Goal: Task Accomplishment & Management: Manage account settings

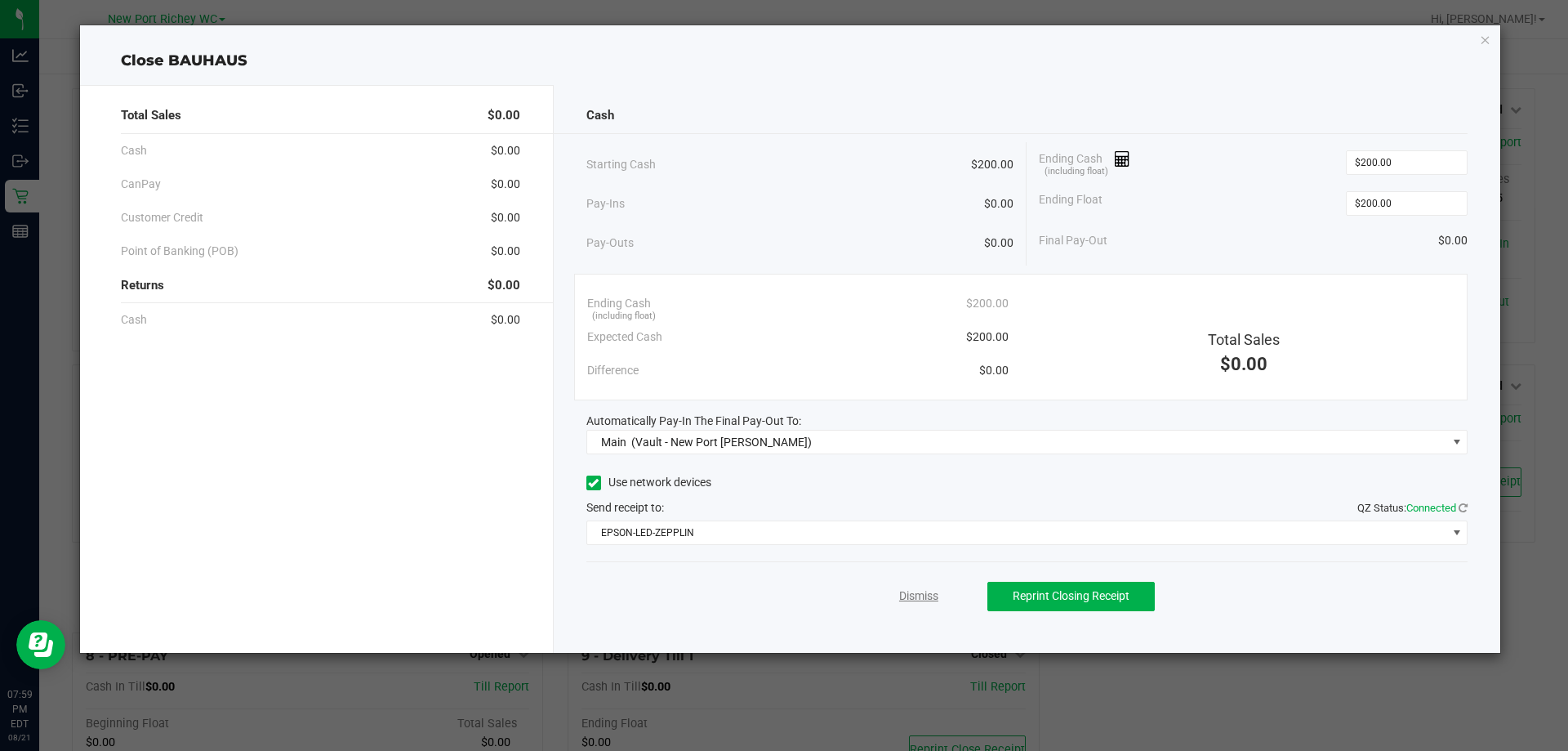
click at [923, 595] on link "Dismiss" at bounding box center [918, 596] width 39 height 17
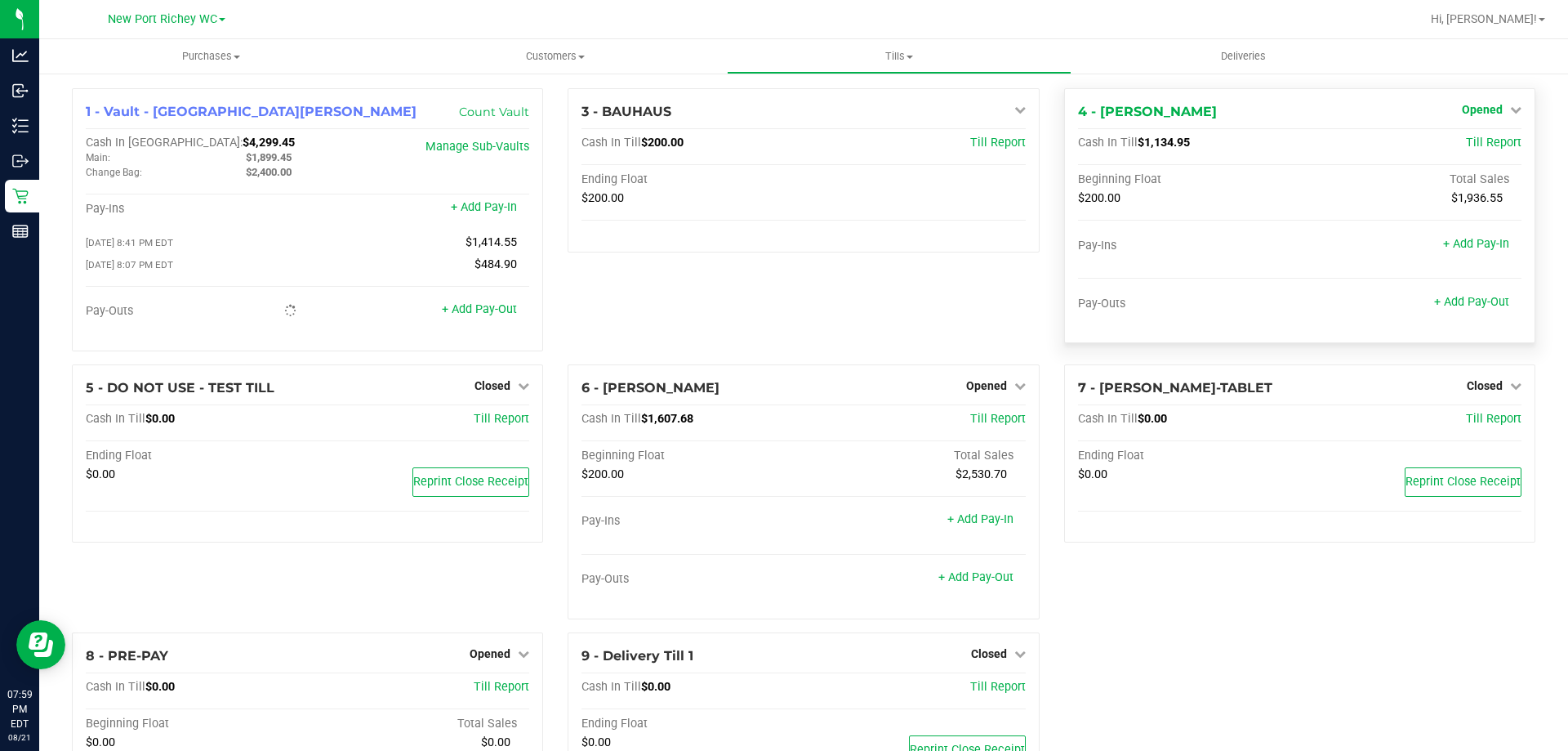
click at [1483, 108] on span "Opened" at bounding box center [1482, 109] width 41 height 13
click at [1467, 141] on link "Close Till" at bounding box center [1483, 144] width 45 height 13
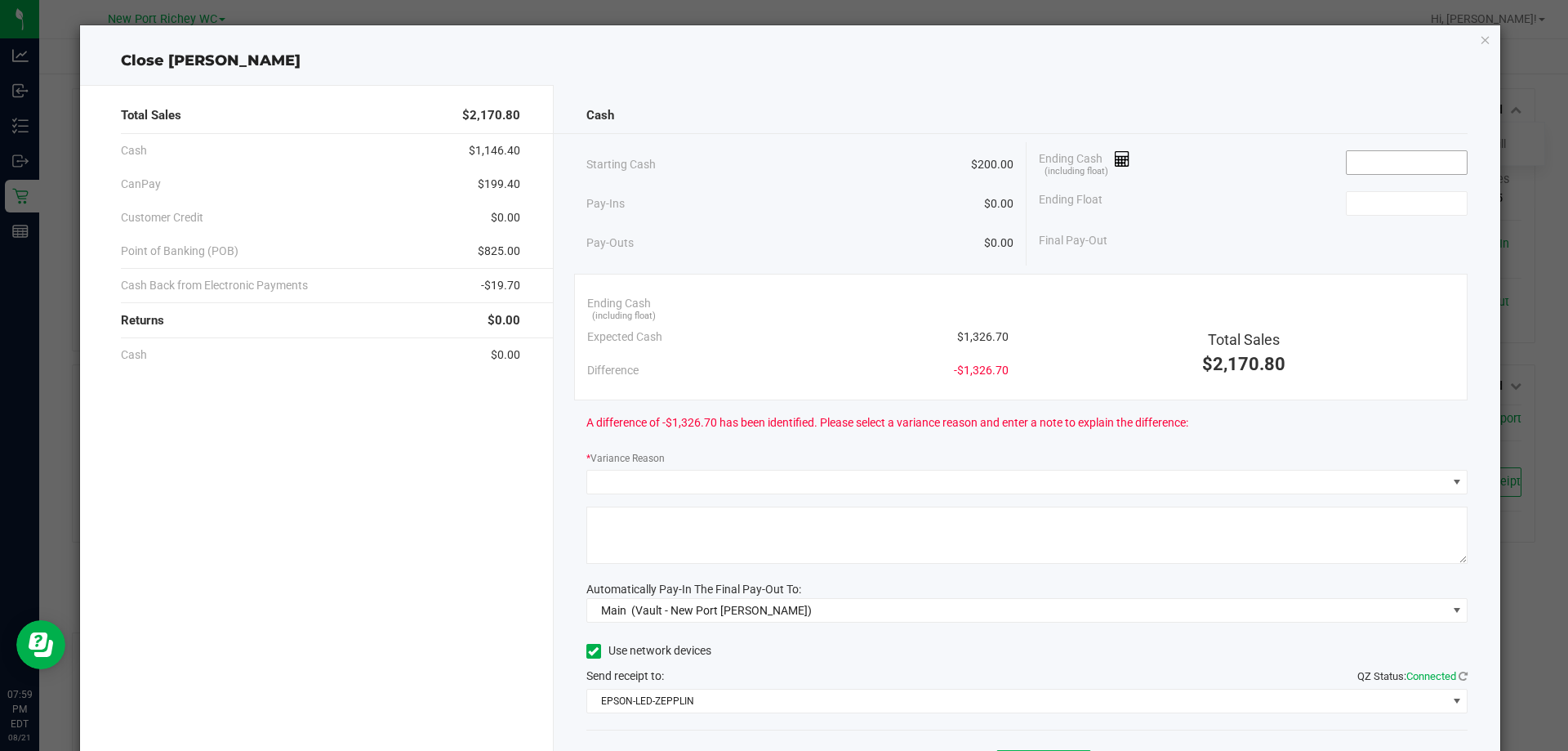
click at [1414, 156] on input at bounding box center [1407, 162] width 120 height 23
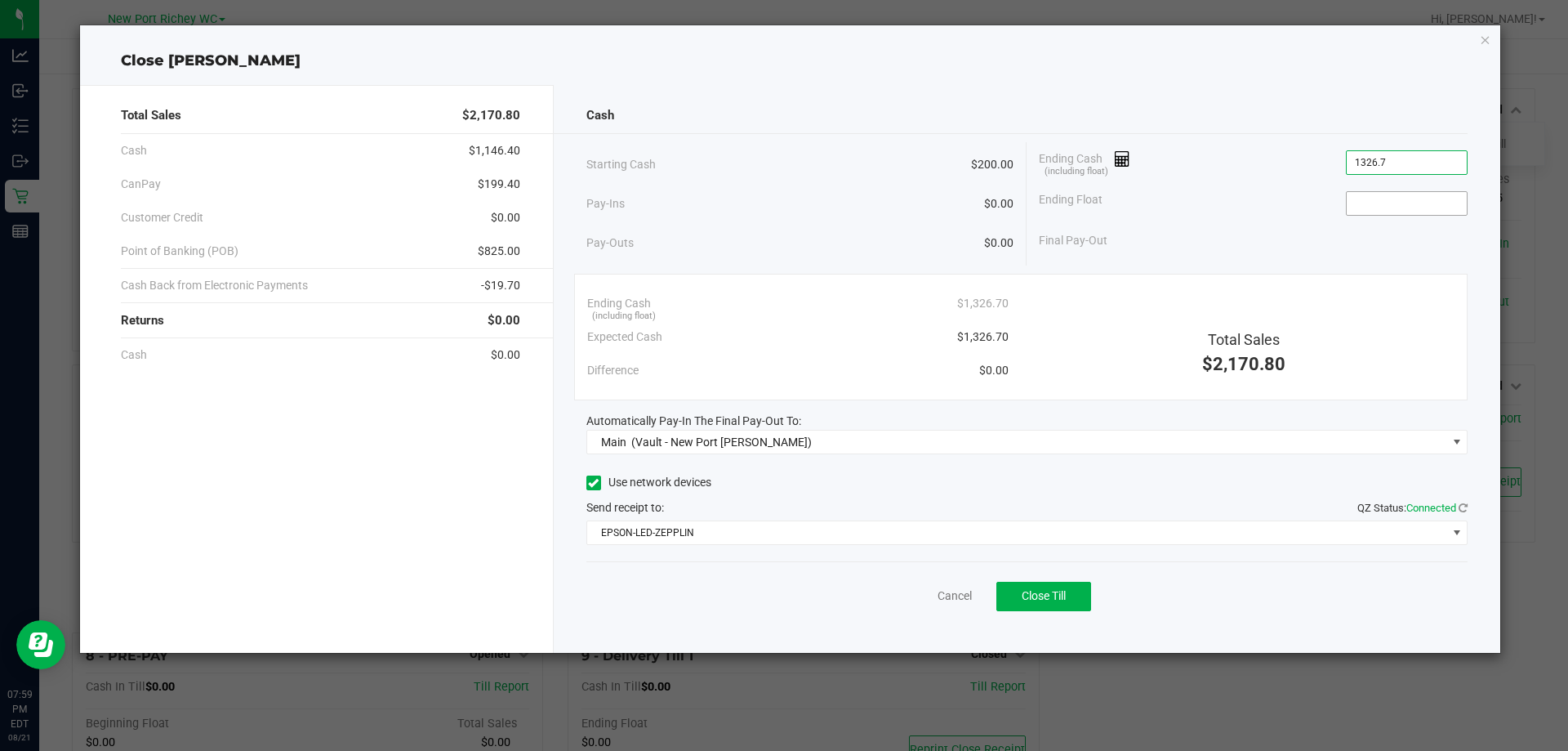
type input "$1,326.70"
click at [1393, 196] on input at bounding box center [1407, 203] width 120 height 23
type input "$200.00"
click at [1238, 176] on div "Ending Cash (including float) $1,326.70" at bounding box center [1253, 162] width 429 height 41
click at [1035, 593] on span "Close Till" at bounding box center [1044, 596] width 45 height 13
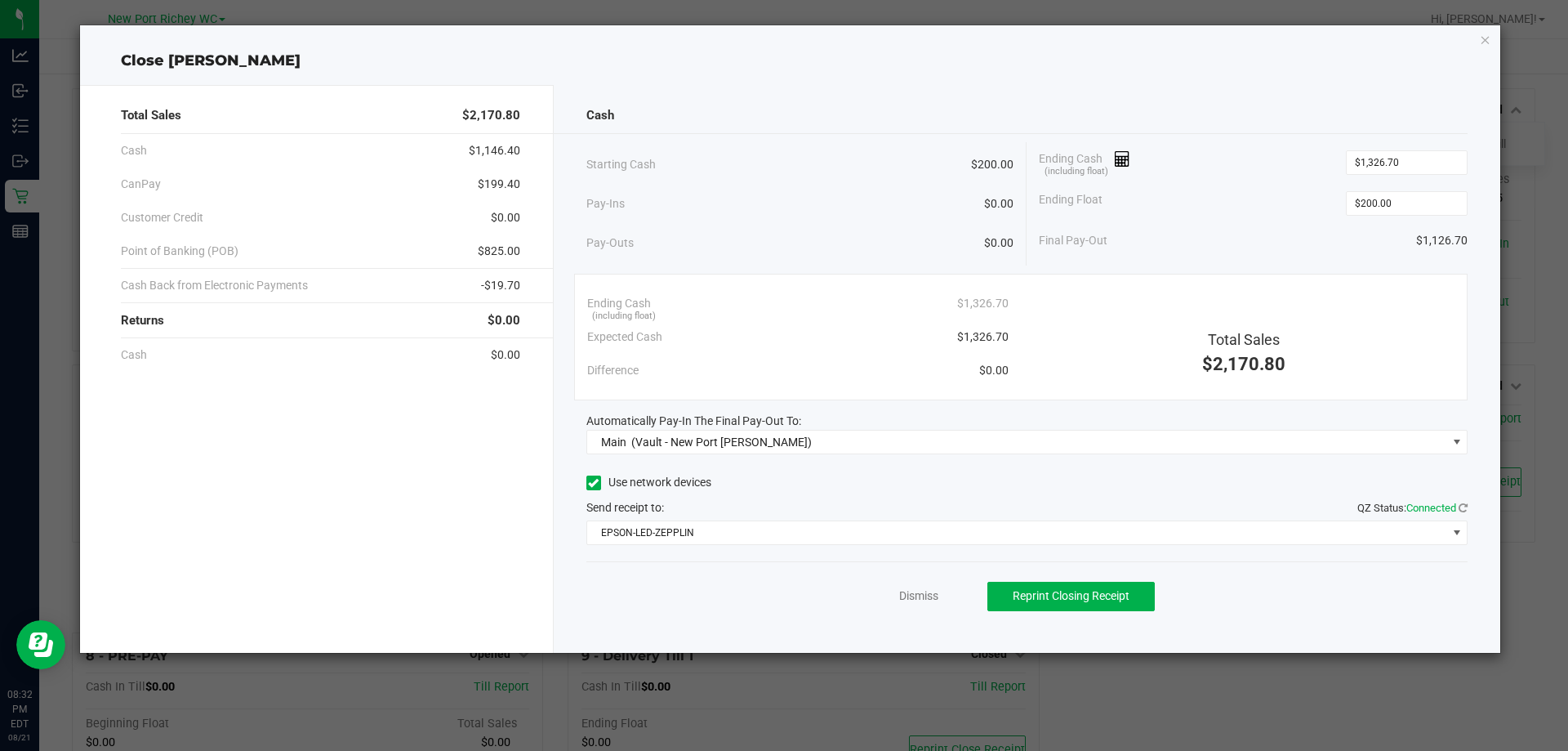
drag, startPoint x: 77, startPoint y: 463, endPoint x: 139, endPoint y: 446, distance: 64.3
click at [77, 463] on ngb-modal-window "Close BRADLEY-GASKIN Total Sales $2,170.80 Cash $1,146.40 CanPay $199.40 Custom…" at bounding box center [790, 376] width 1581 height 751
click at [924, 591] on link "Dismiss" at bounding box center [918, 596] width 39 height 17
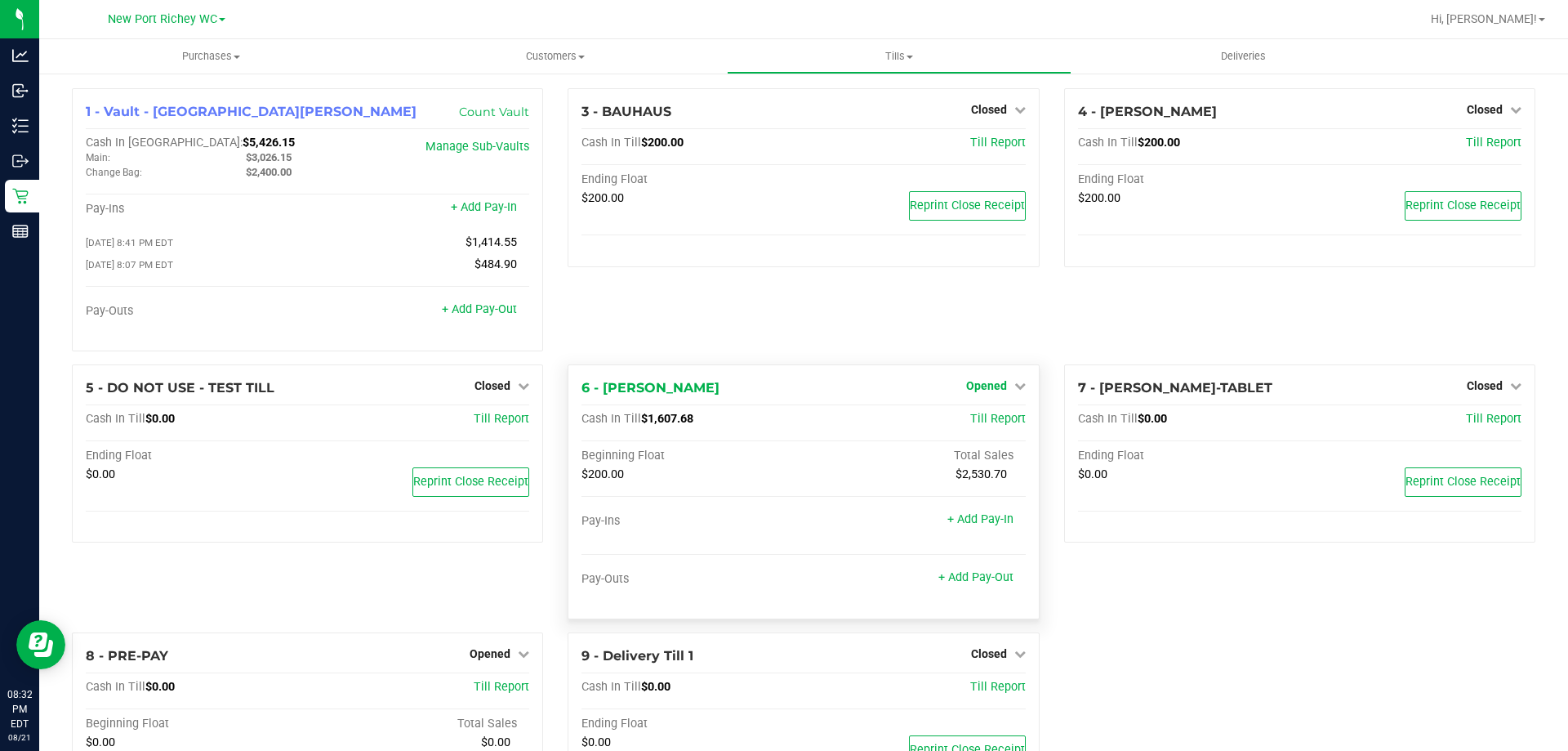
click at [1014, 387] on icon at bounding box center [1020, 386] width 12 height 12
click at [967, 418] on link "Close Till" at bounding box center [988, 419] width 45 height 13
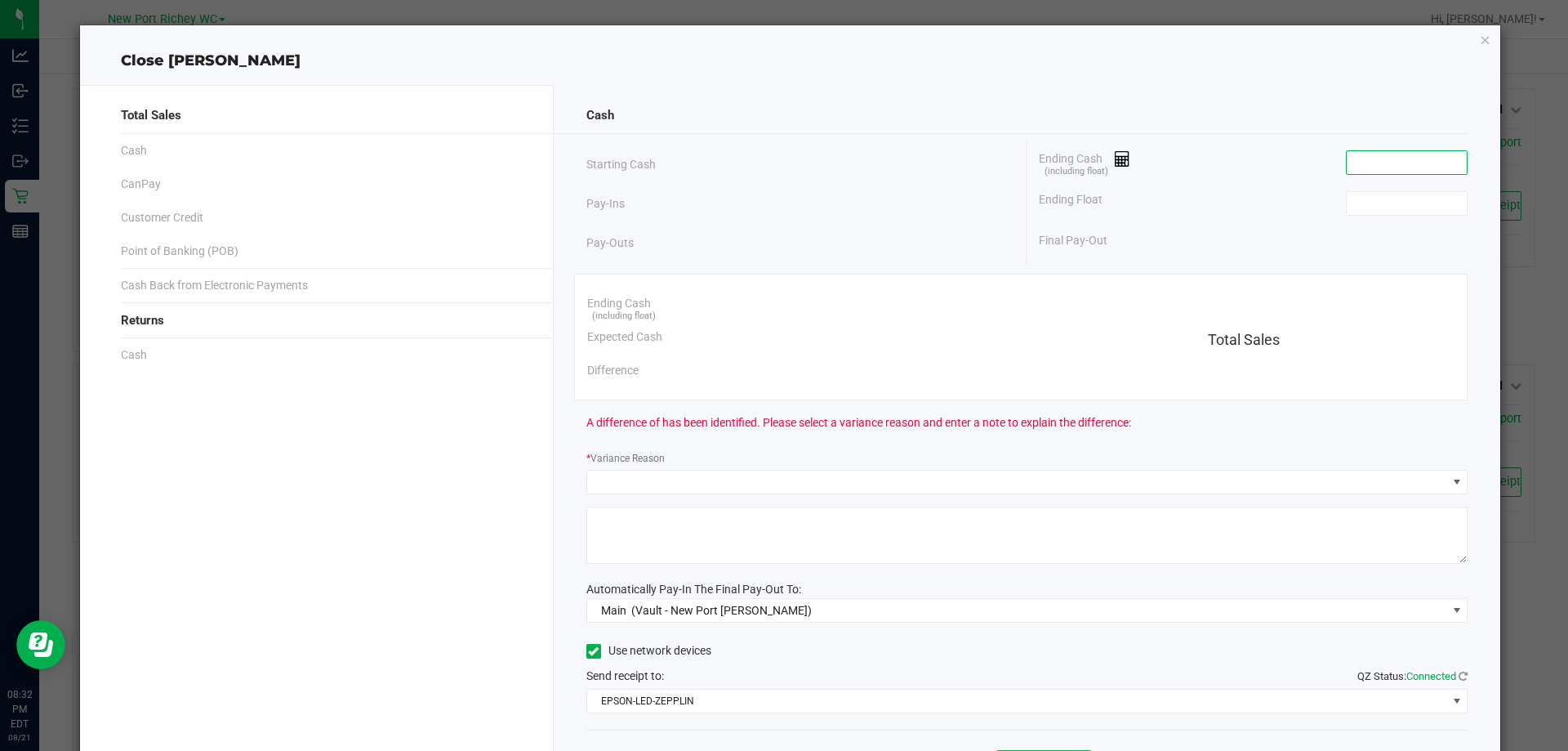
click at [1347, 159] on input at bounding box center [1407, 162] width 120 height 23
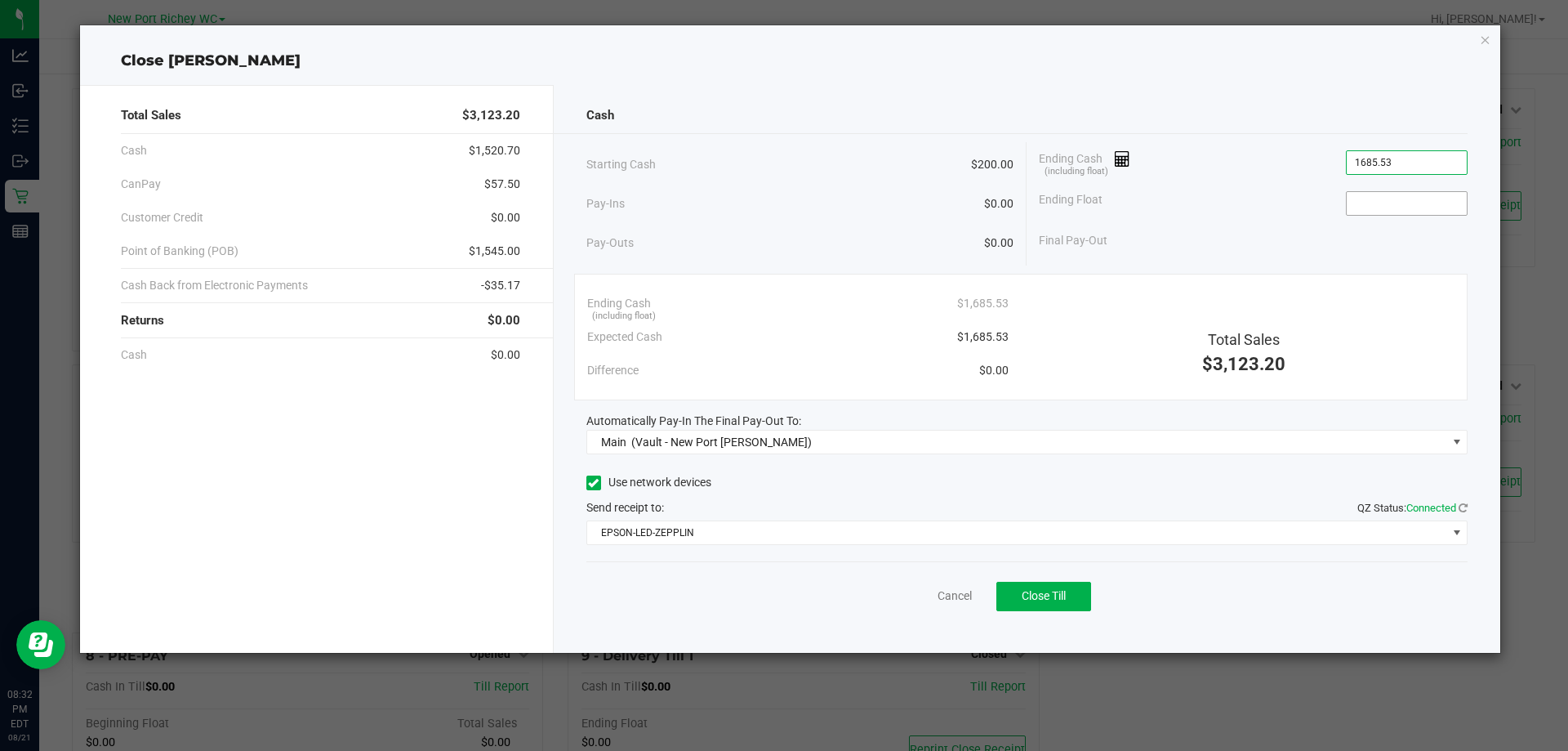
type input "$1,685.53"
click at [1367, 204] on input at bounding box center [1407, 203] width 120 height 23
type input "$200.00"
click at [1268, 171] on div "Ending Cash (including float) $1,685.53" at bounding box center [1253, 162] width 429 height 41
click at [1043, 589] on span "Close Till" at bounding box center [1044, 596] width 45 height 13
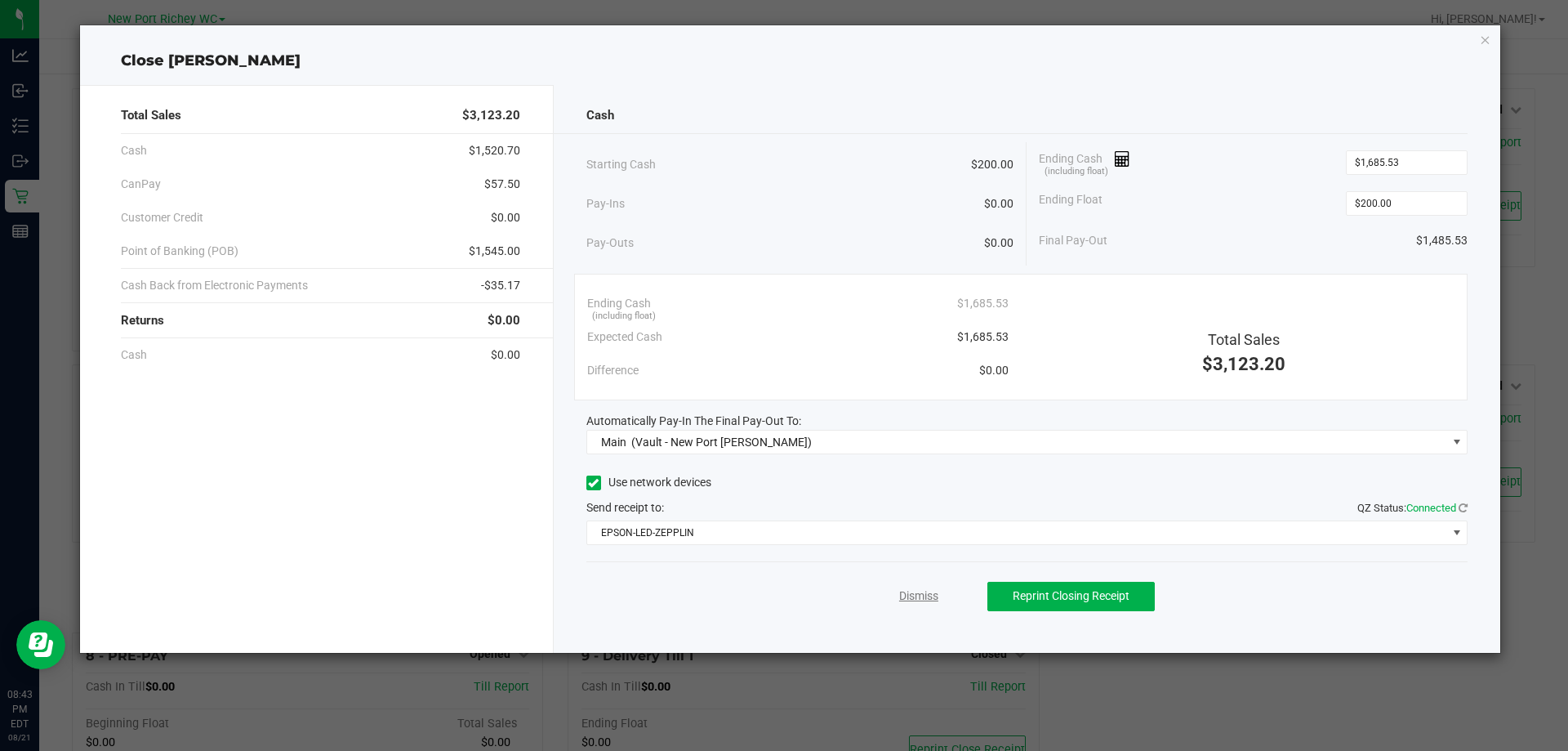
click at [911, 597] on link "Dismiss" at bounding box center [918, 596] width 39 height 17
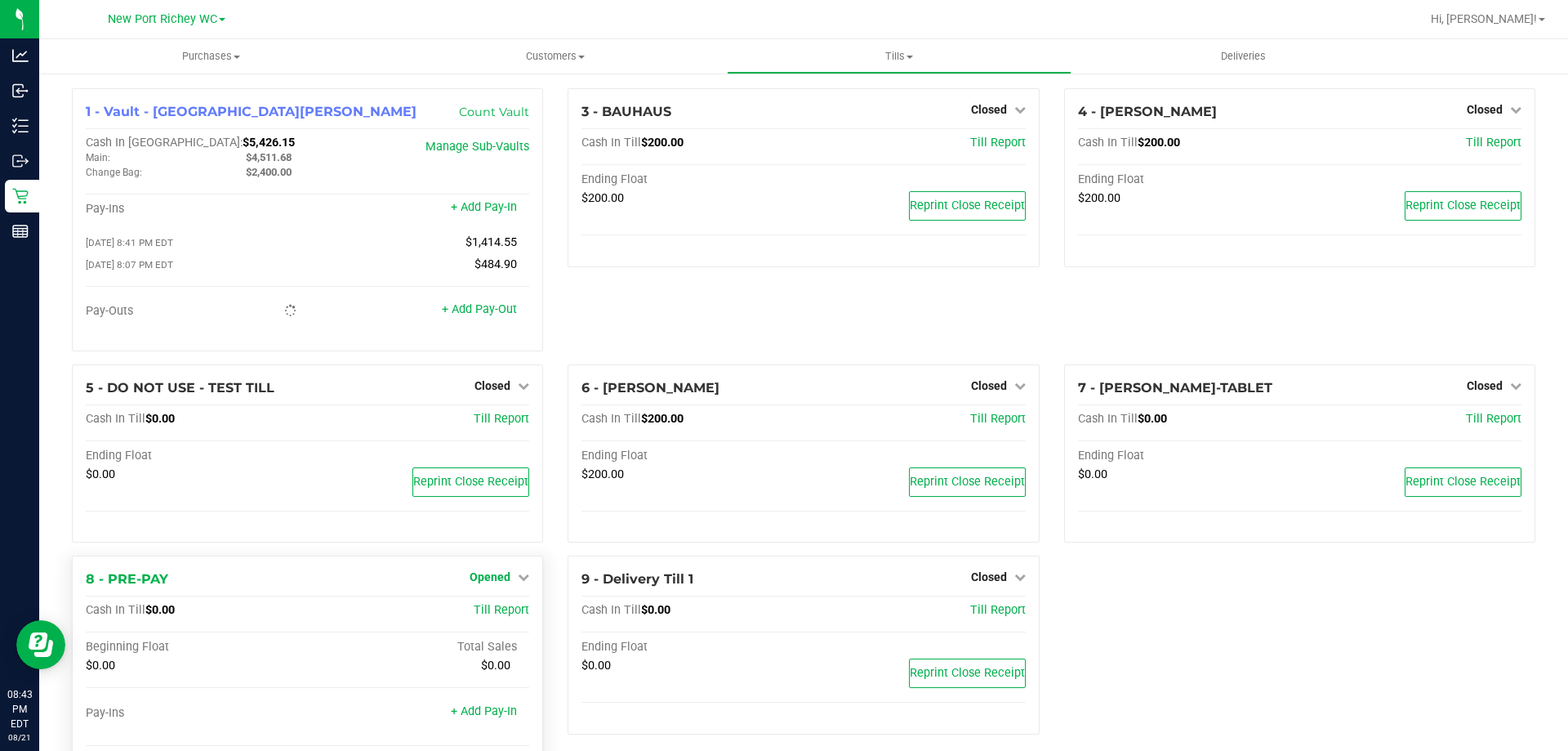
click at [511, 576] on link "Opened" at bounding box center [500, 576] width 60 height 13
click at [506, 607] on link "Close Till" at bounding box center [493, 611] width 45 height 13
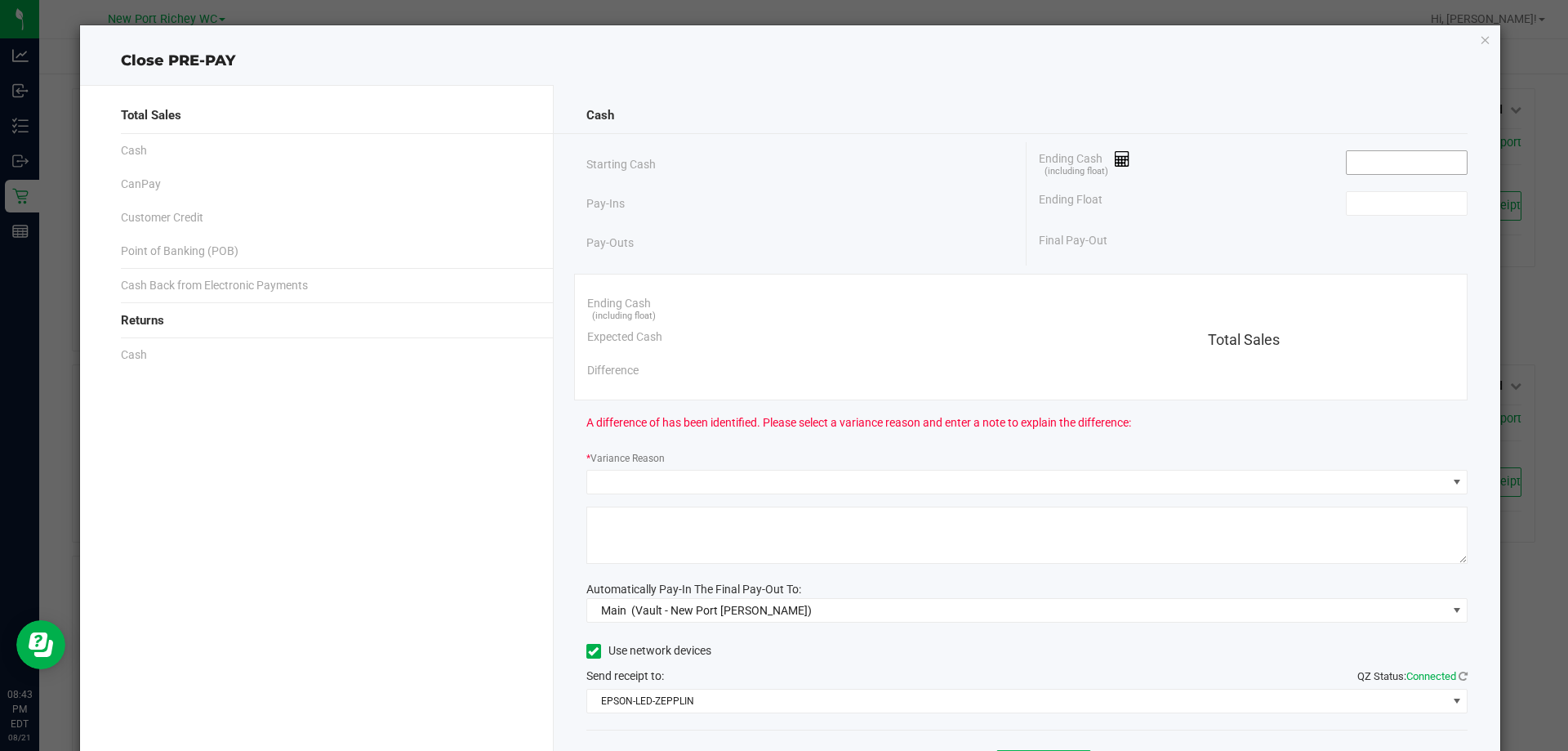
click at [1369, 161] on input at bounding box center [1407, 162] width 120 height 23
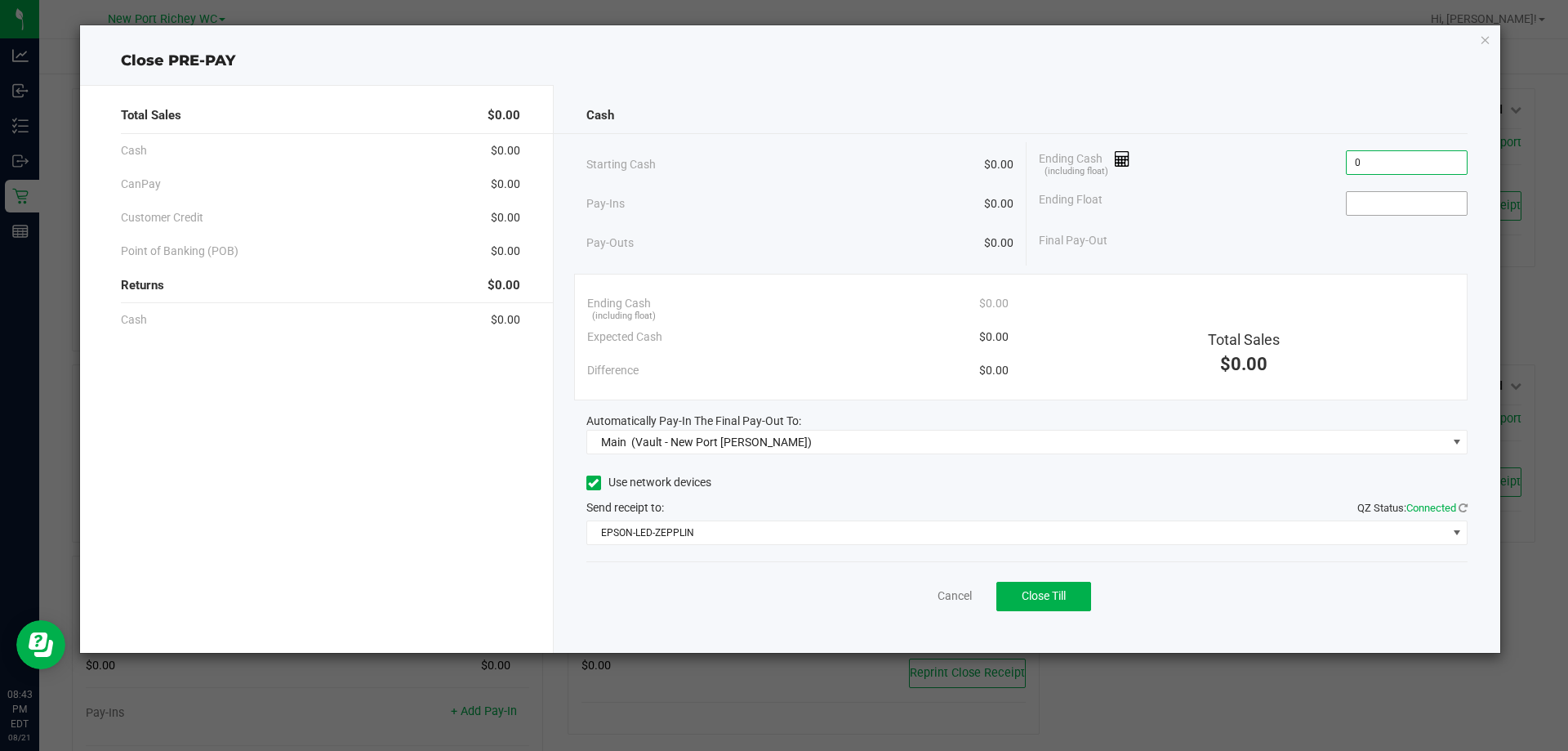
type input "$0.00"
click at [1376, 195] on input at bounding box center [1407, 203] width 120 height 23
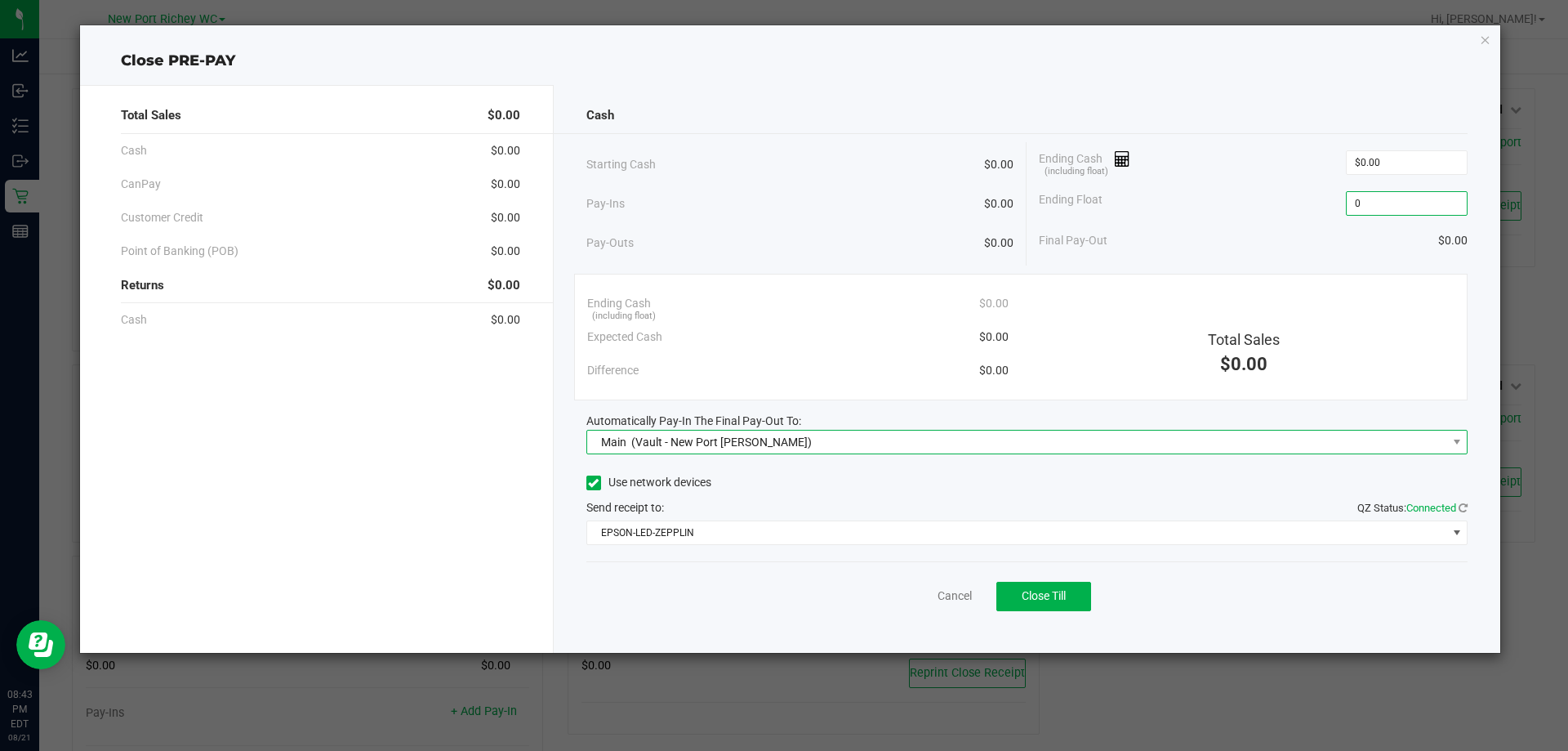
type input "$0.00"
click at [805, 436] on span "Main (Vault - New Port Richey WC)" at bounding box center [1017, 442] width 860 height 23
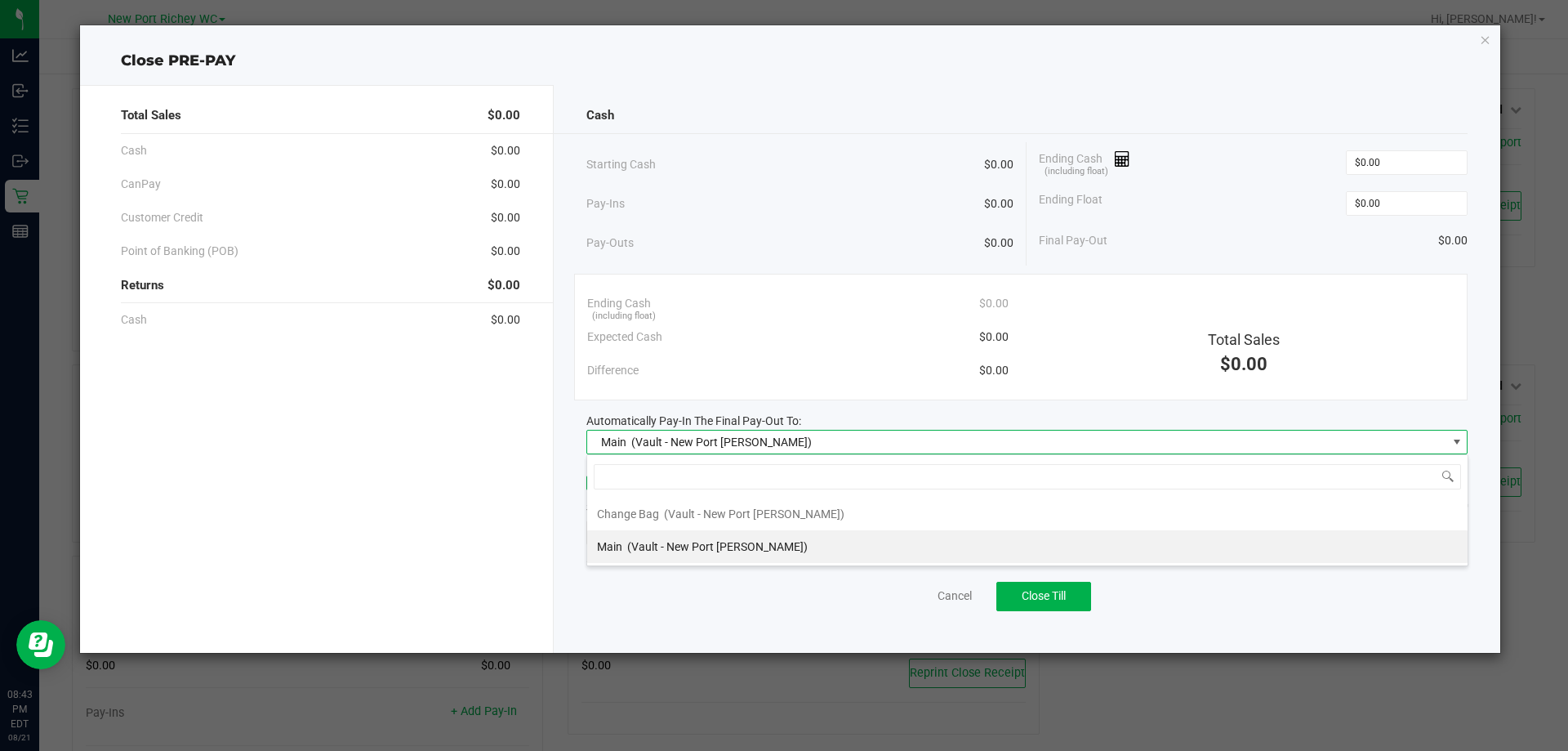
scroll to position [25, 882]
click at [567, 584] on div "Cash Starting Cash $0.00 Pay-Ins $0.00 Pay-Outs $0.00 Ending Cash (including fl…" at bounding box center [1027, 368] width 947 height 567
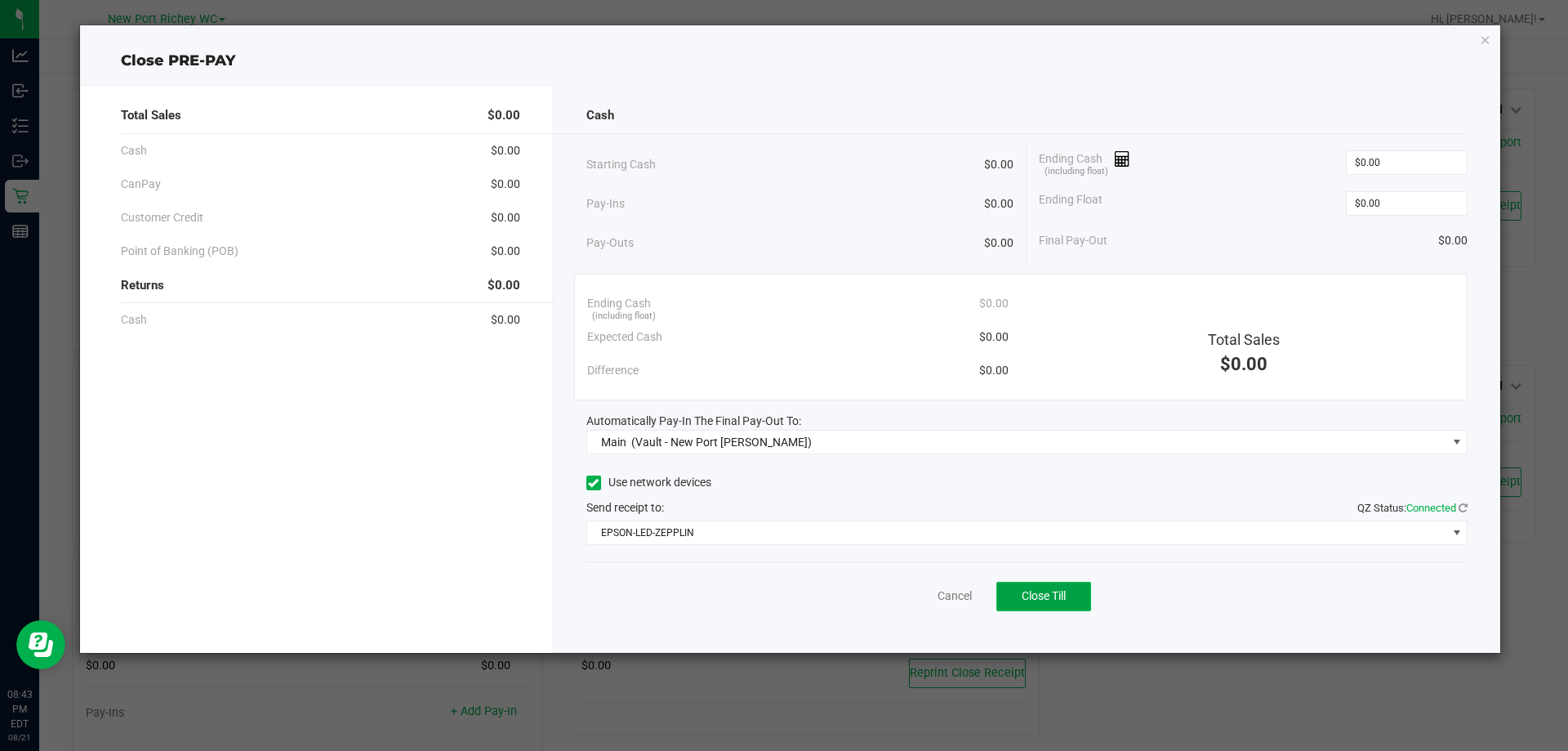
click at [1026, 590] on span "Close Till" at bounding box center [1044, 596] width 45 height 13
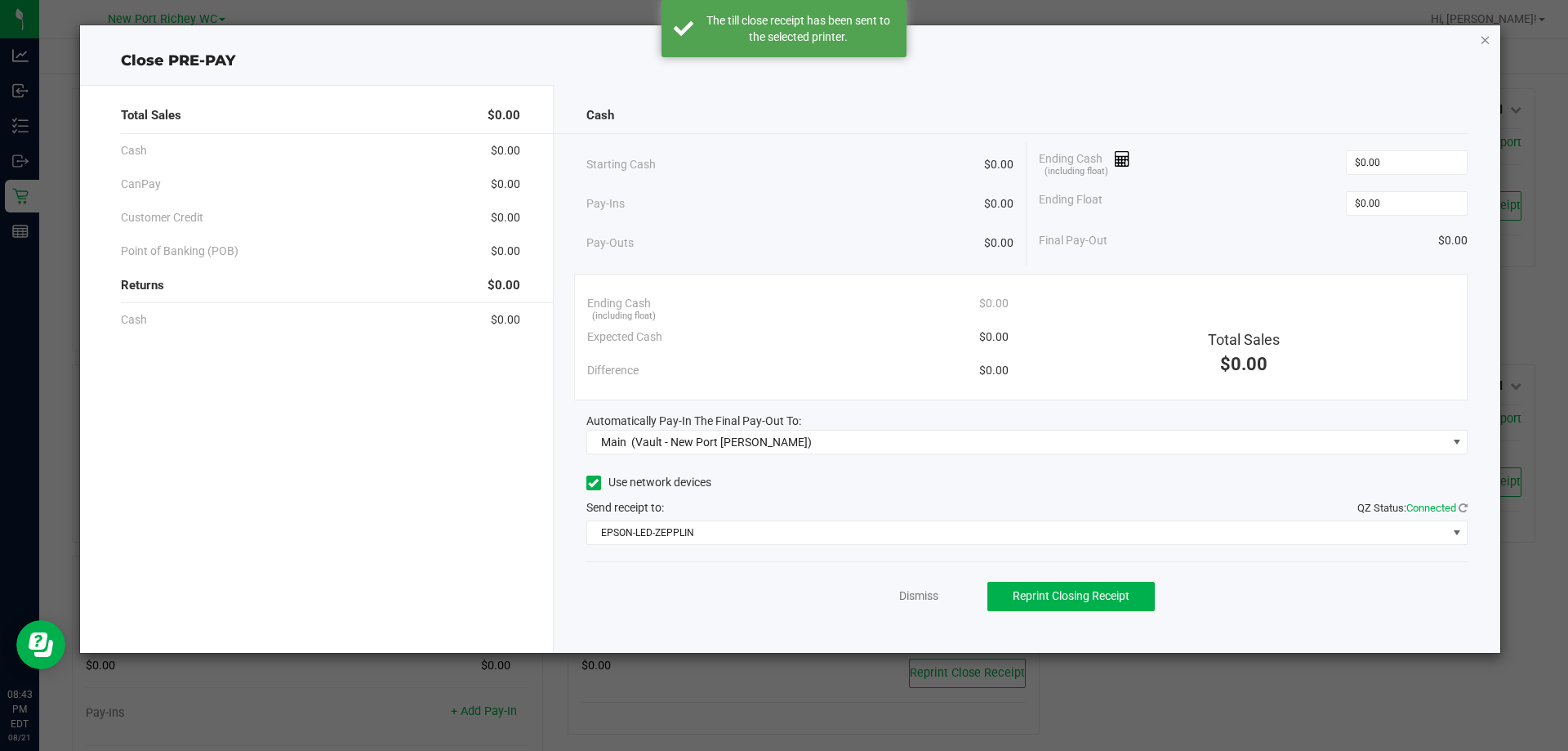
click at [1487, 39] on icon "button" at bounding box center [1485, 39] width 12 height 20
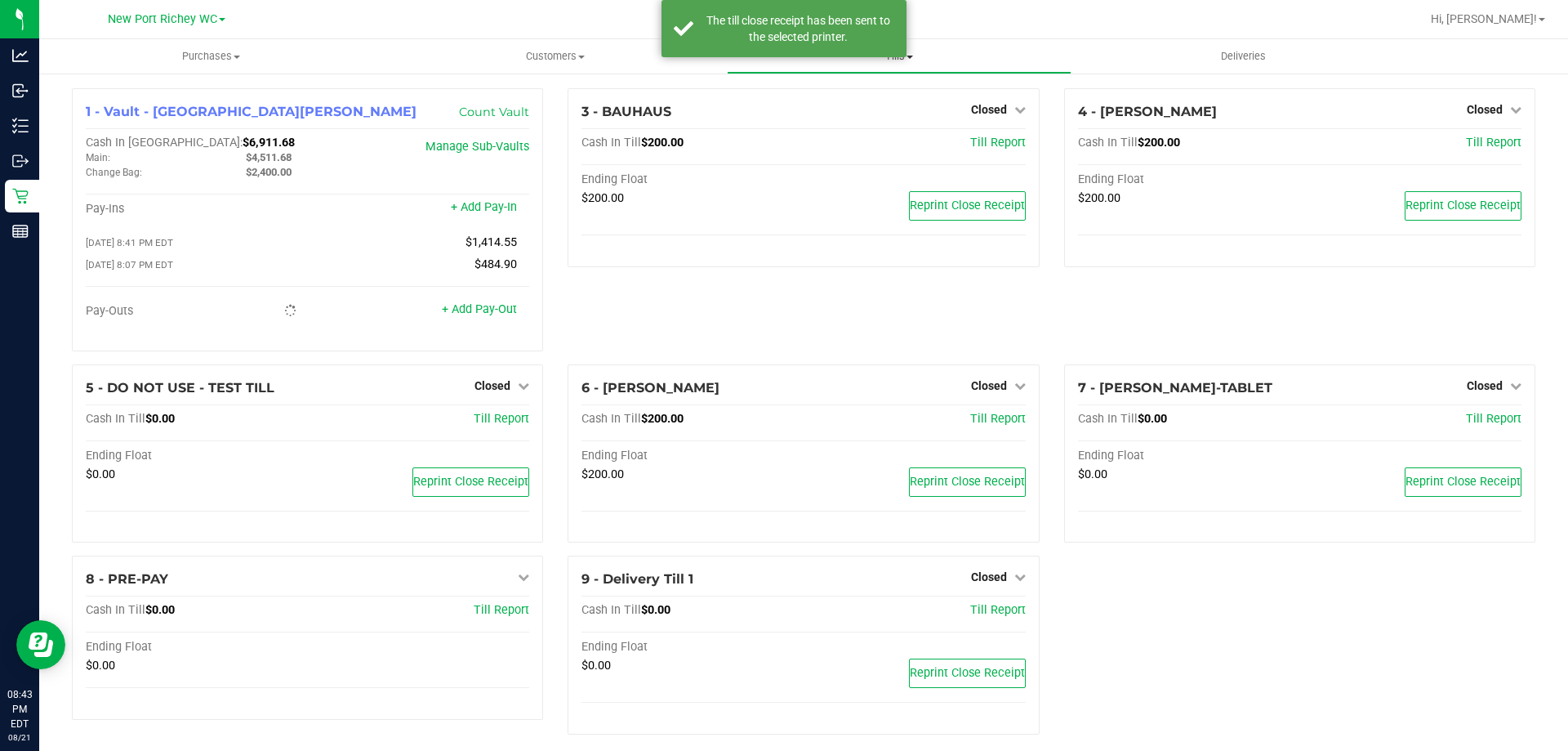
click at [909, 55] on span at bounding box center [909, 57] width 6 height 4
click at [838, 121] on span "Reconcile e-payments" at bounding box center [808, 117] width 163 height 14
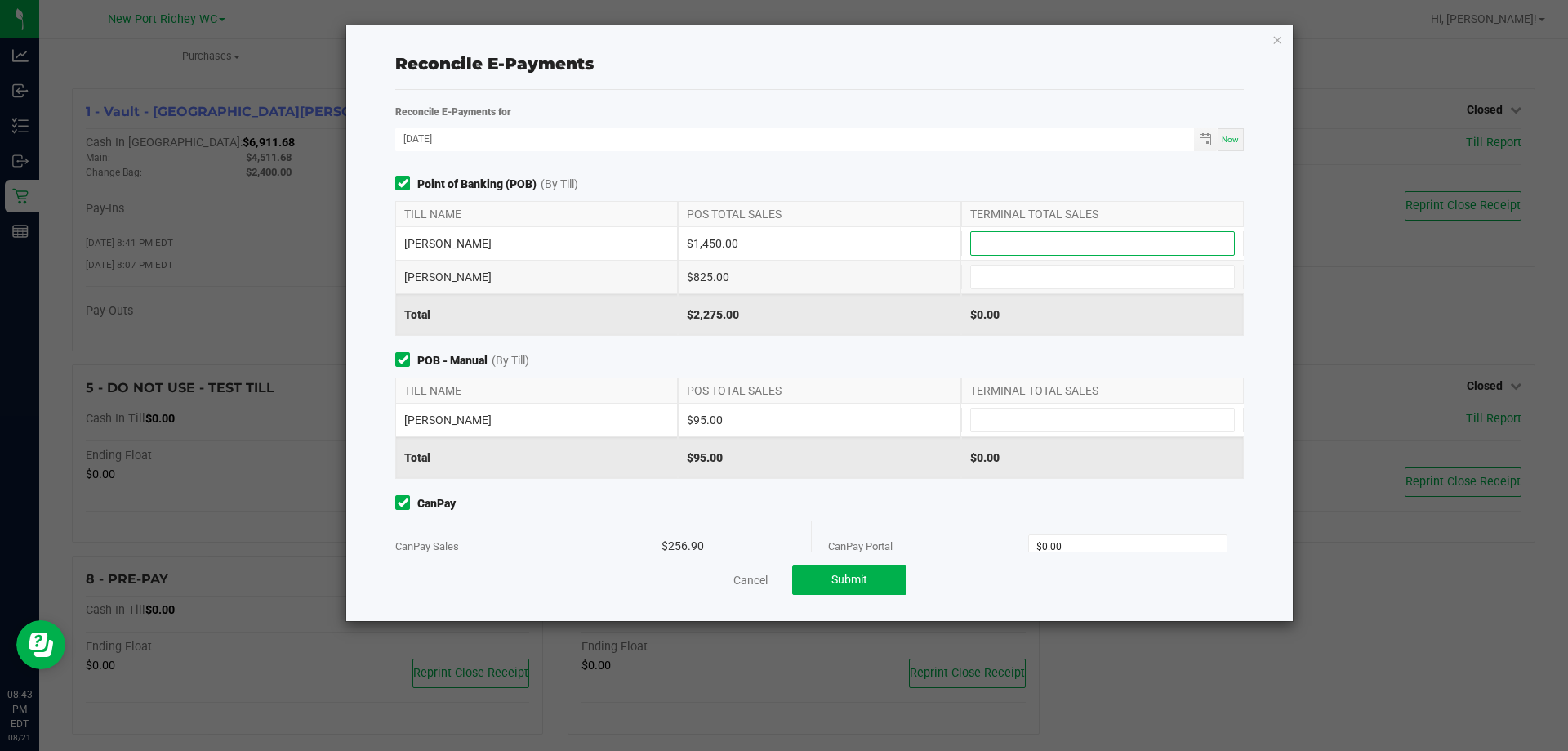
click at [991, 235] on input at bounding box center [1102, 243] width 263 height 23
type input "$1,450.00"
click at [1004, 284] on input at bounding box center [1102, 276] width 263 height 23
type input "$825.00"
click at [1050, 421] on input at bounding box center [1102, 419] width 263 height 23
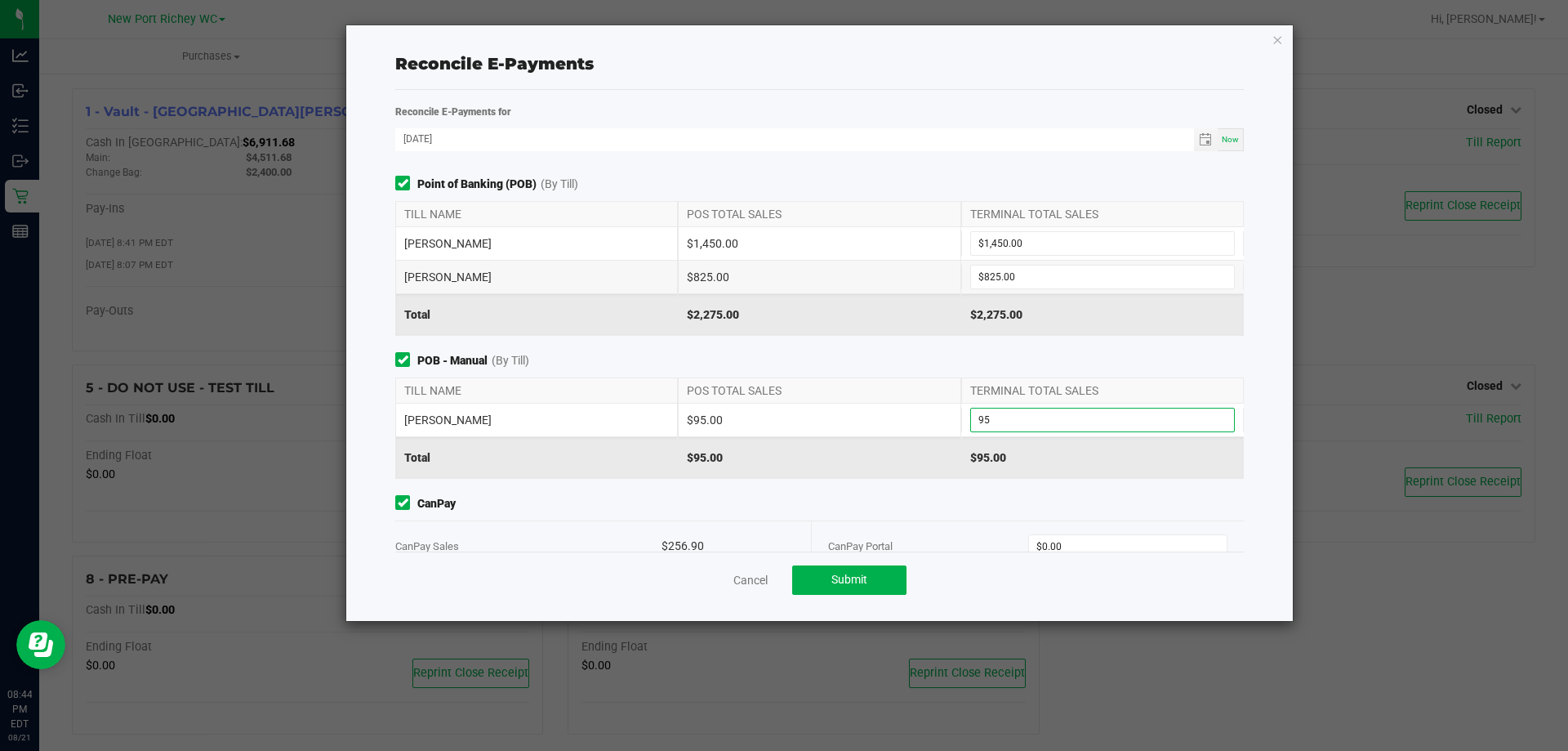
type input "$95.00"
click at [688, 398] on div "POS TOTAL SALES" at bounding box center [819, 390] width 283 height 25
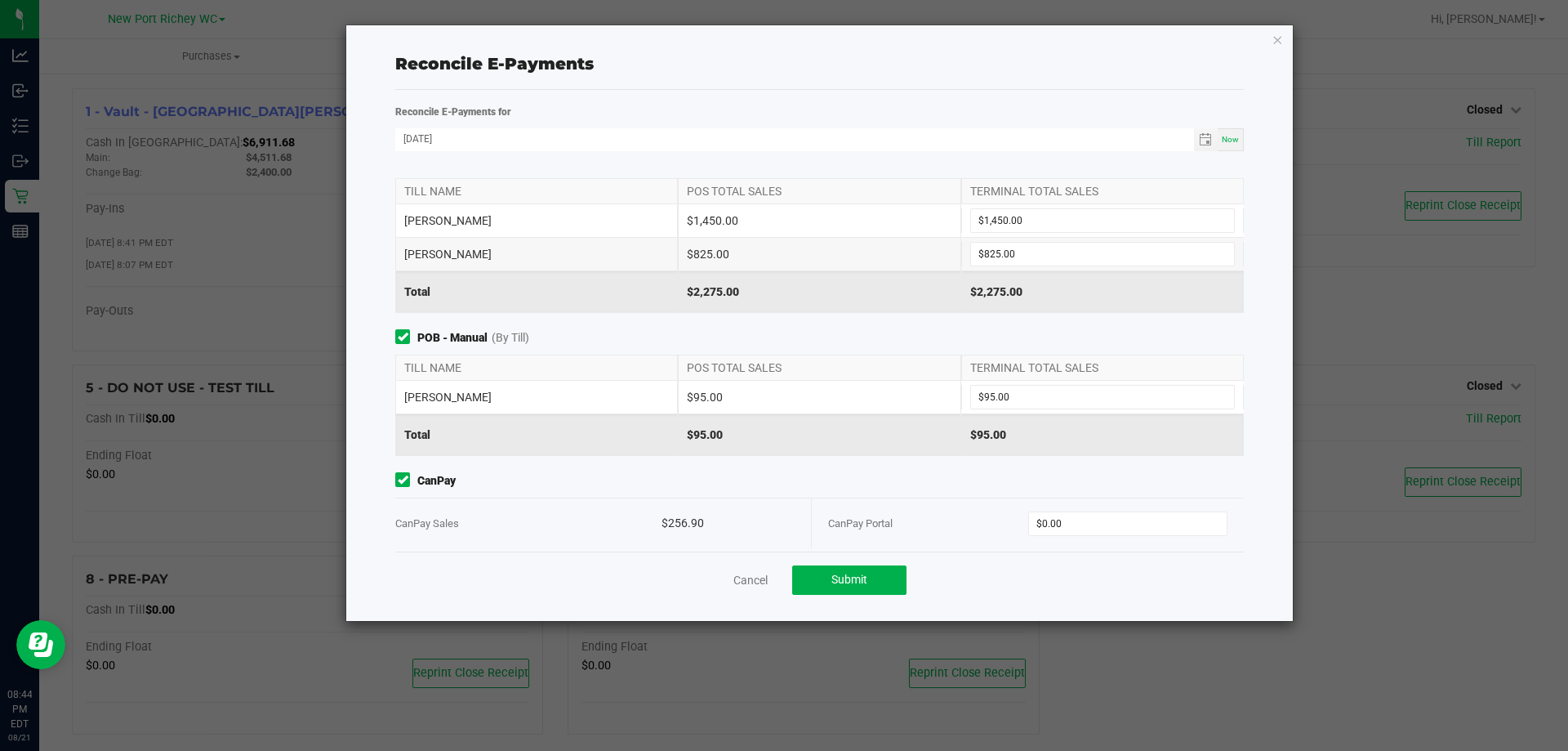
scroll to position [35, 0]
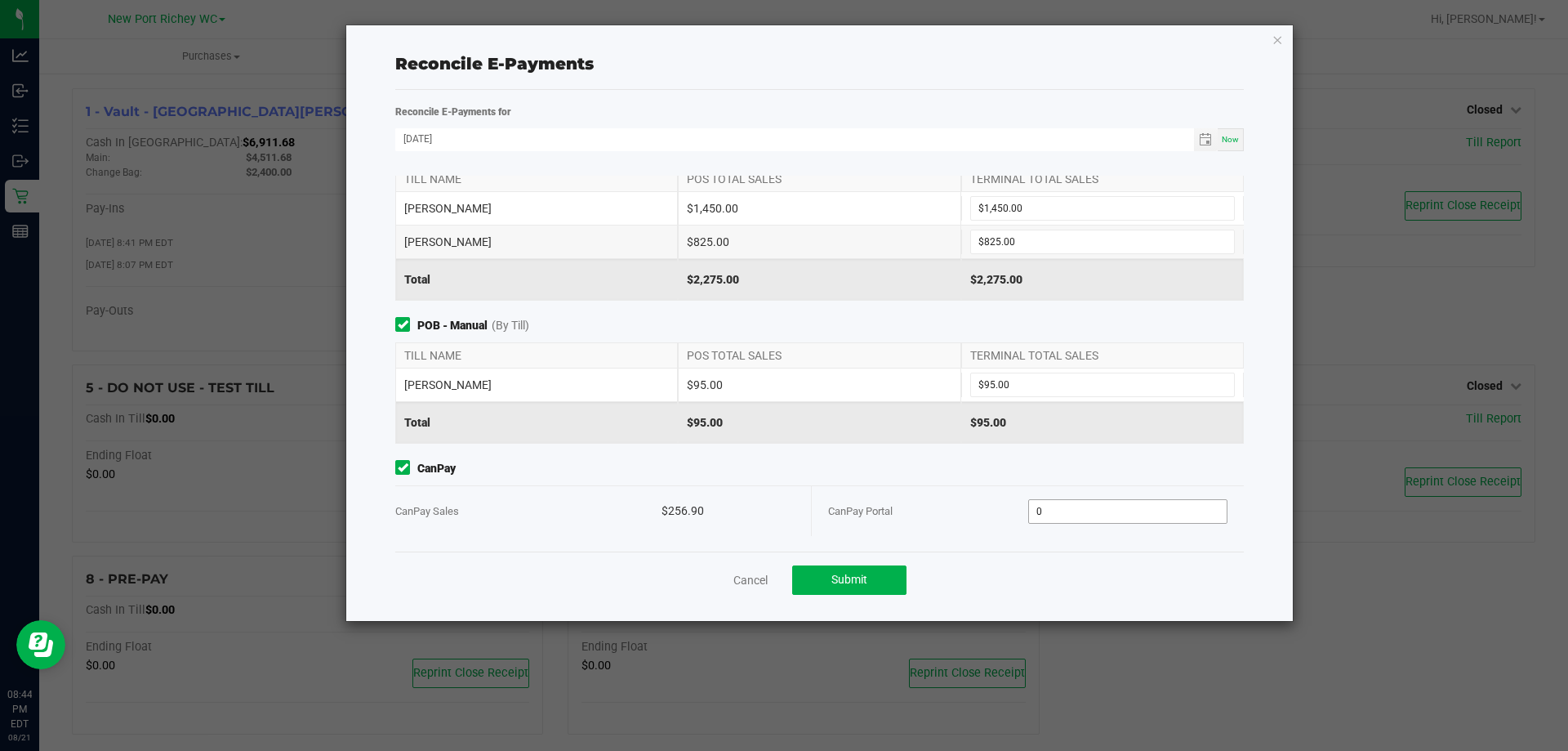
click at [1094, 509] on input "0" at bounding box center [1128, 511] width 198 height 23
type input "$256.90"
click at [944, 470] on span "CanPay" at bounding box center [820, 468] width 849 height 17
click at [871, 584] on button "Submit" at bounding box center [850, 580] width 115 height 29
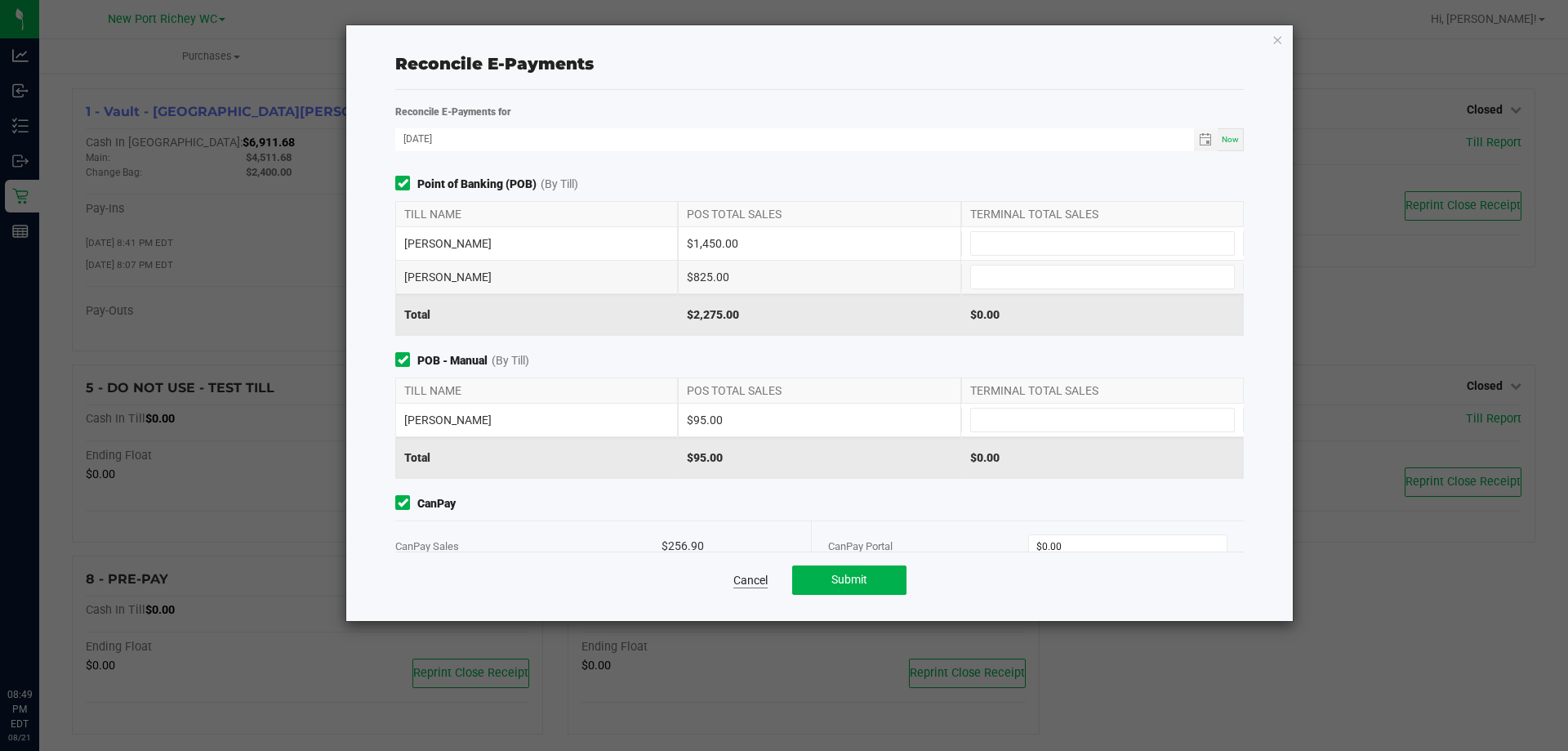
click at [744, 576] on link "Cancel" at bounding box center [751, 580] width 35 height 16
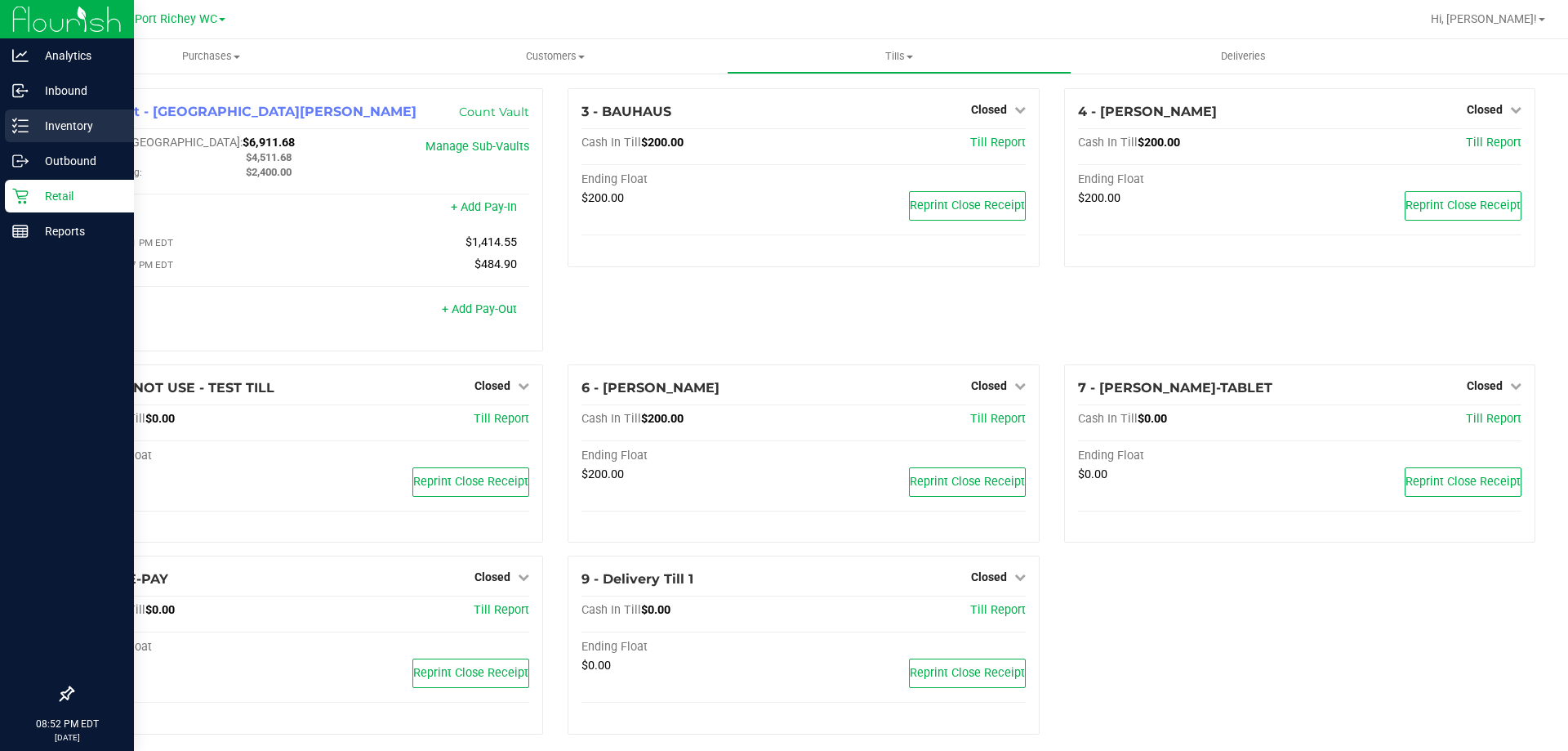
click at [12, 120] on icon at bounding box center [20, 125] width 16 height 16
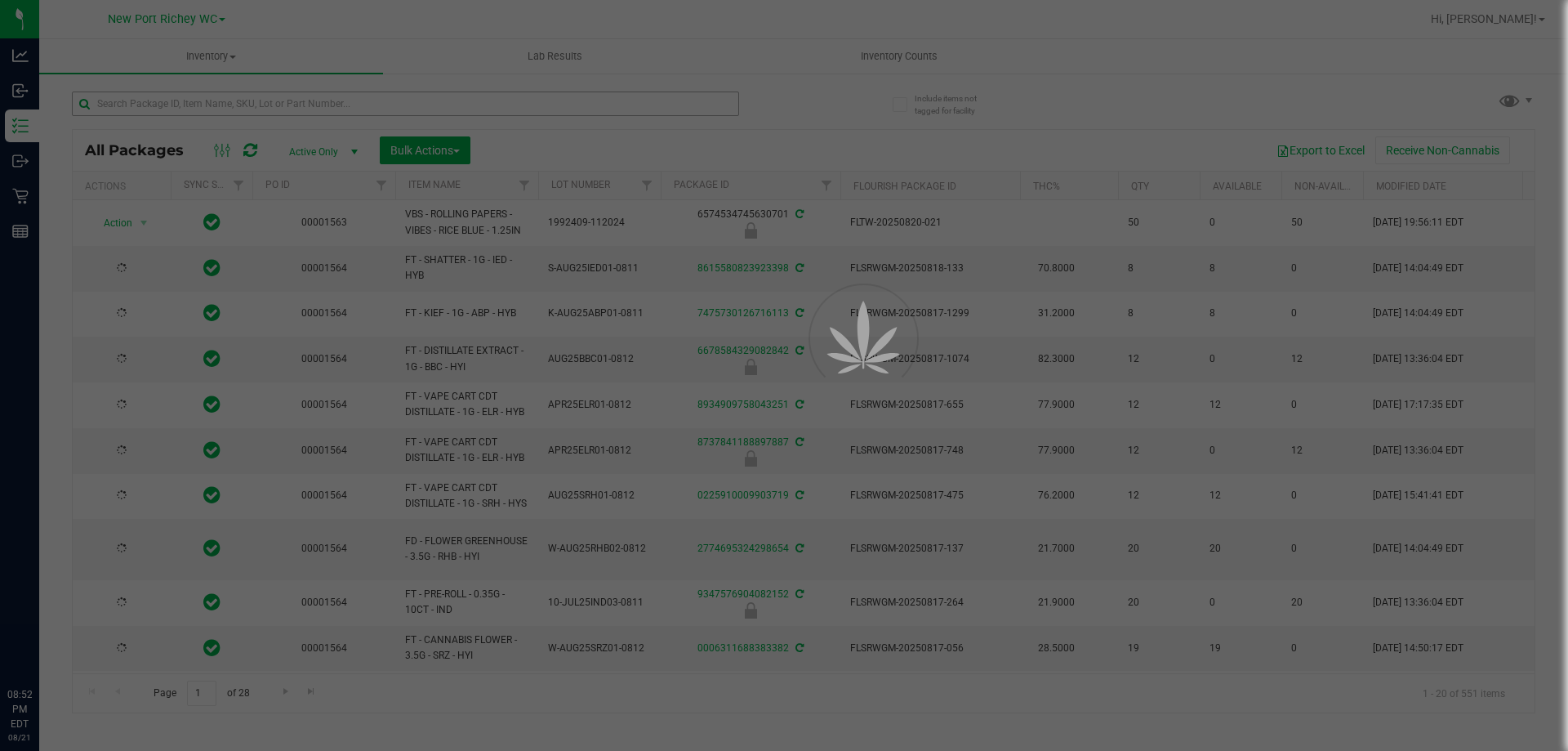
click at [181, 97] on div at bounding box center [784, 376] width 1568 height 751
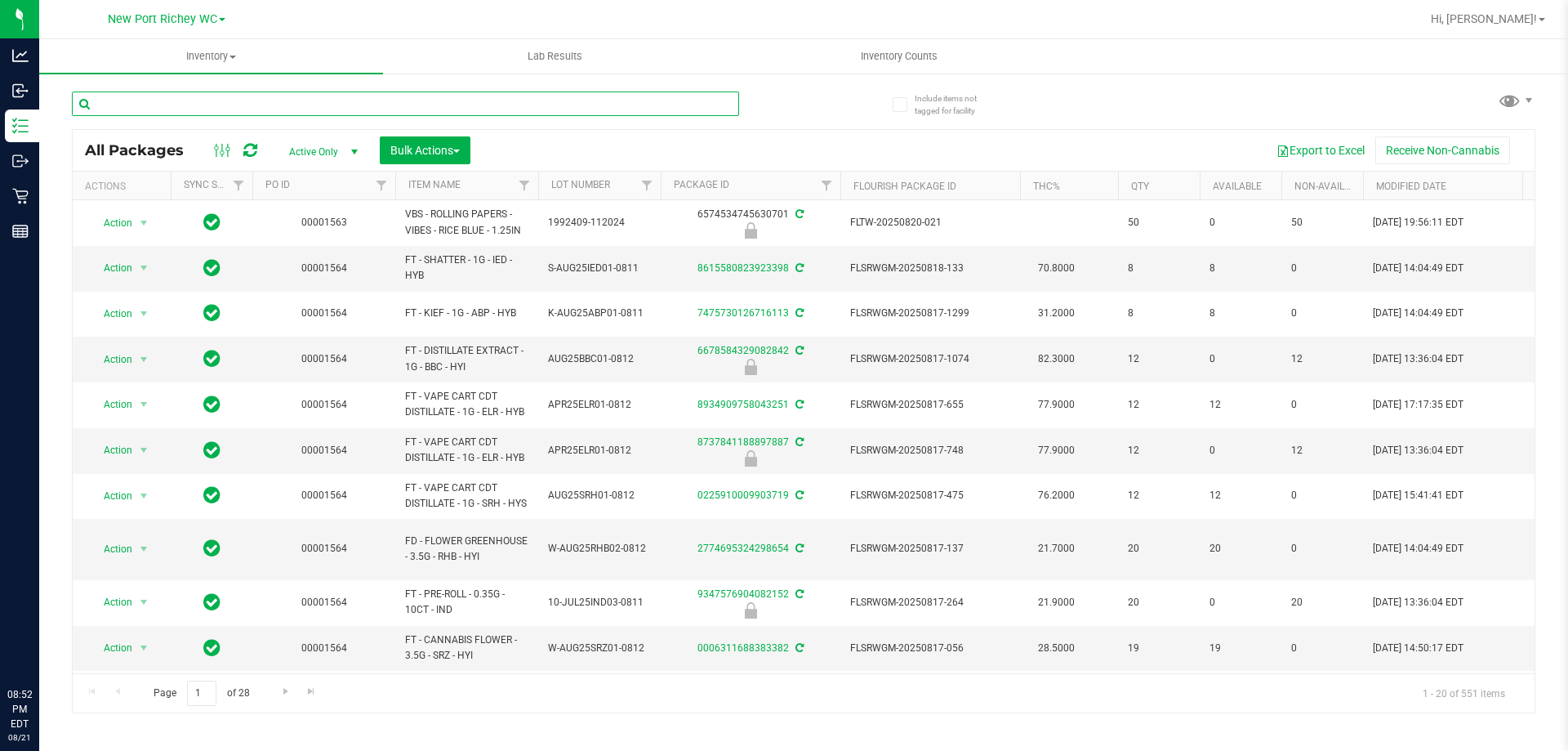
click at [181, 97] on input "text" at bounding box center [405, 104] width 667 height 25
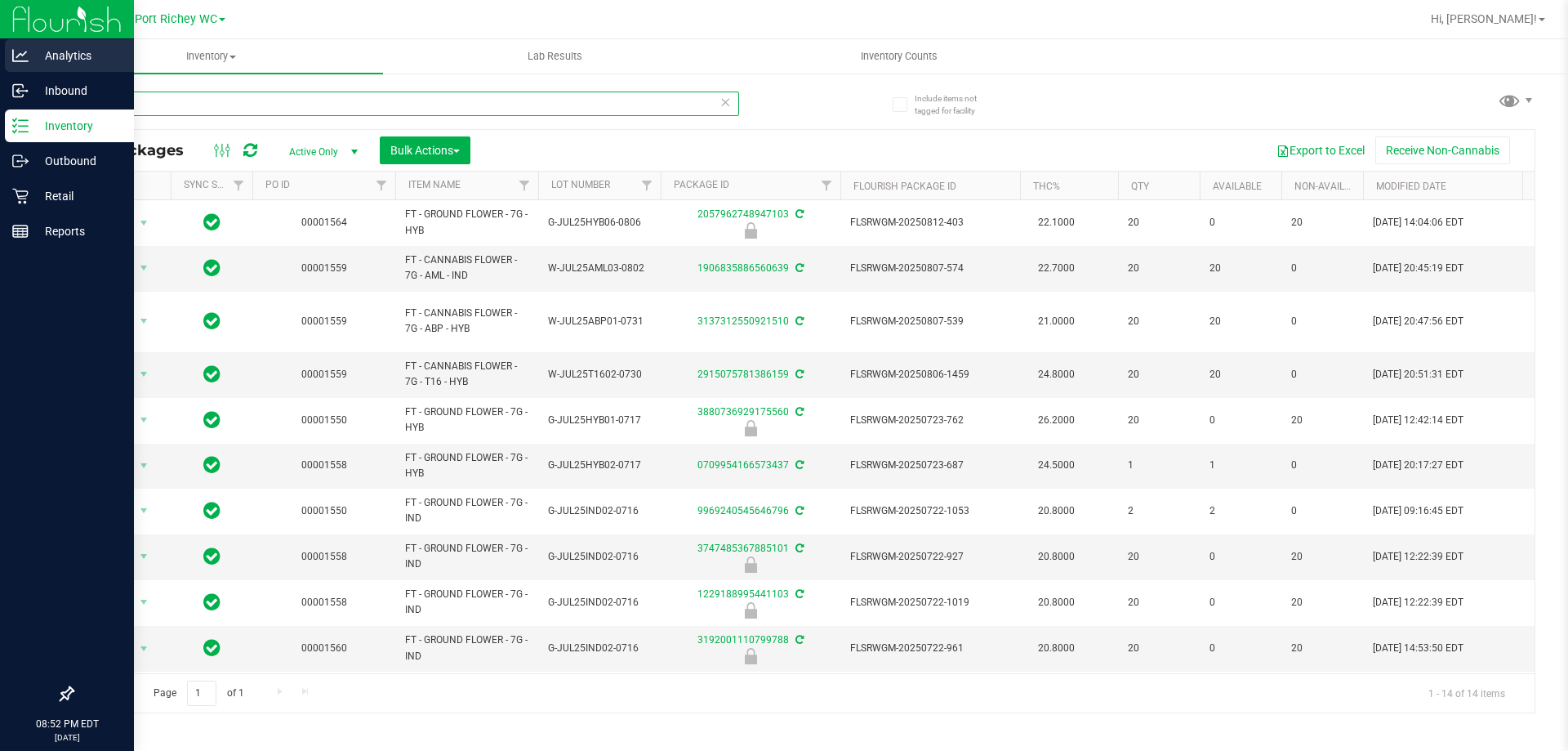
drag, startPoint x: 296, startPoint y: 103, endPoint x: 4, endPoint y: 52, distance: 296.4
click at [0, 55] on div "Analytics Inbound Inventory Outbound Retail Reports 08:52 PM EDT [DATE] 08/21 […" at bounding box center [784, 376] width 1568 height 751
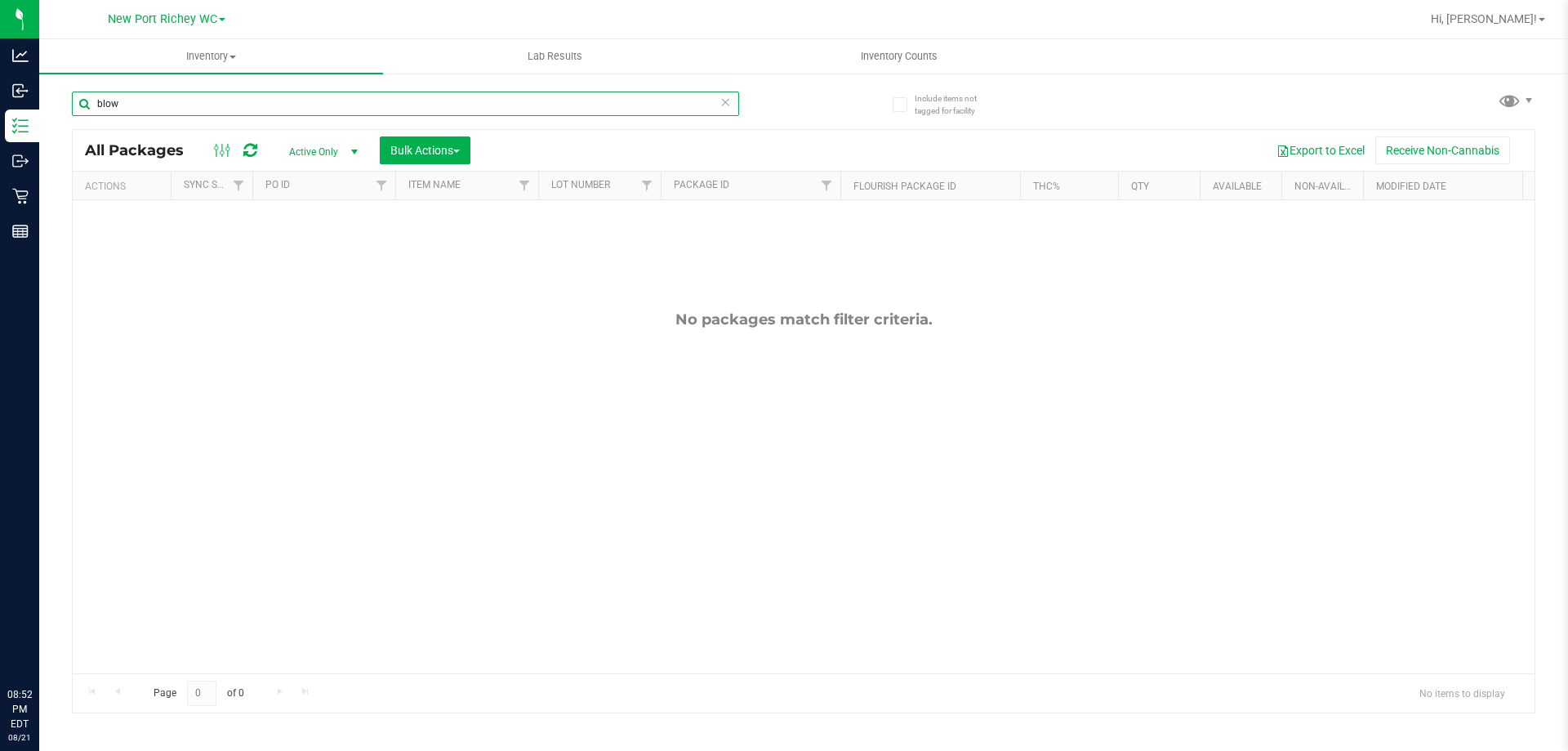
type input "blow"
click at [728, 106] on icon at bounding box center [725, 102] width 12 height 20
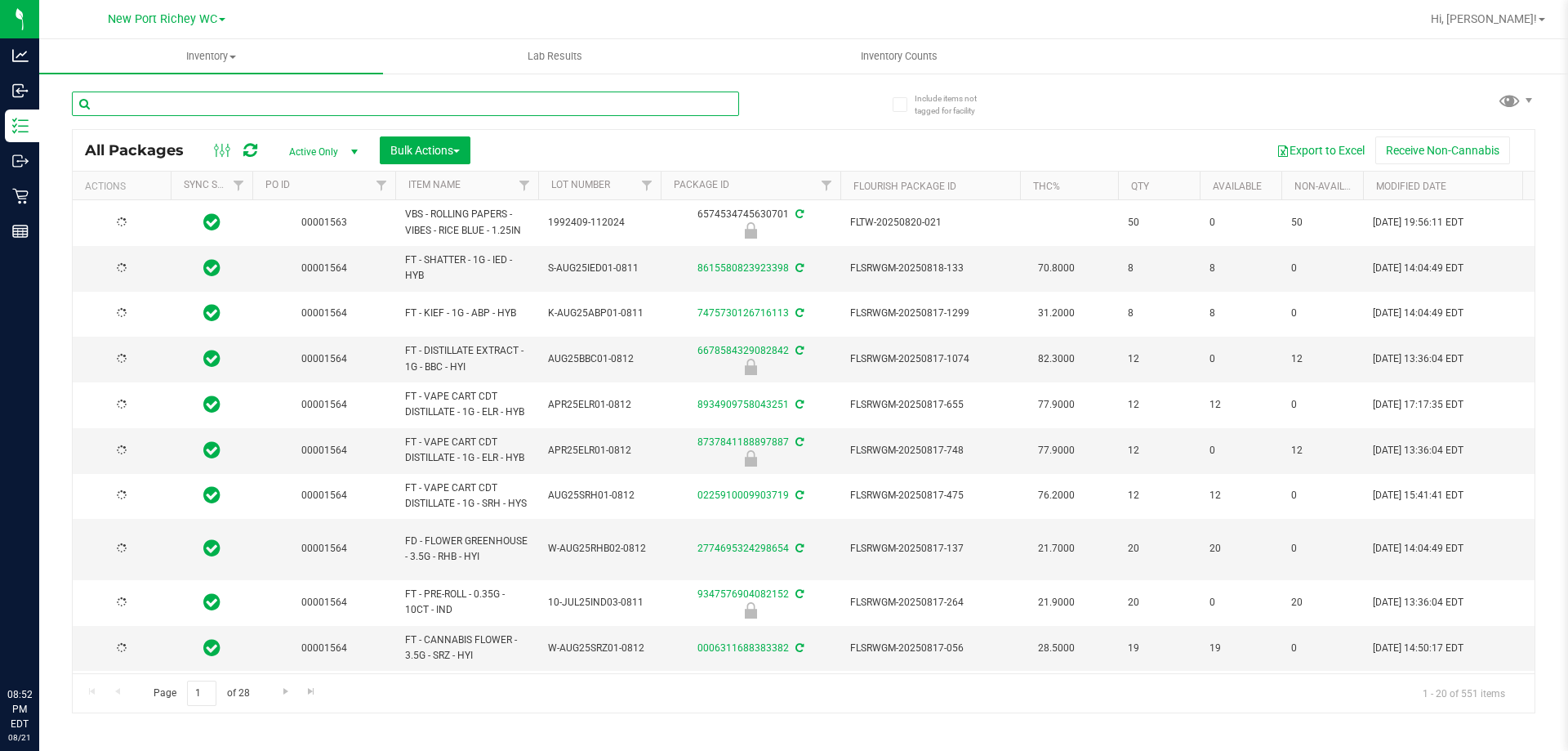
click at [684, 101] on input "text" at bounding box center [405, 104] width 667 height 25
type input "[DATE]"
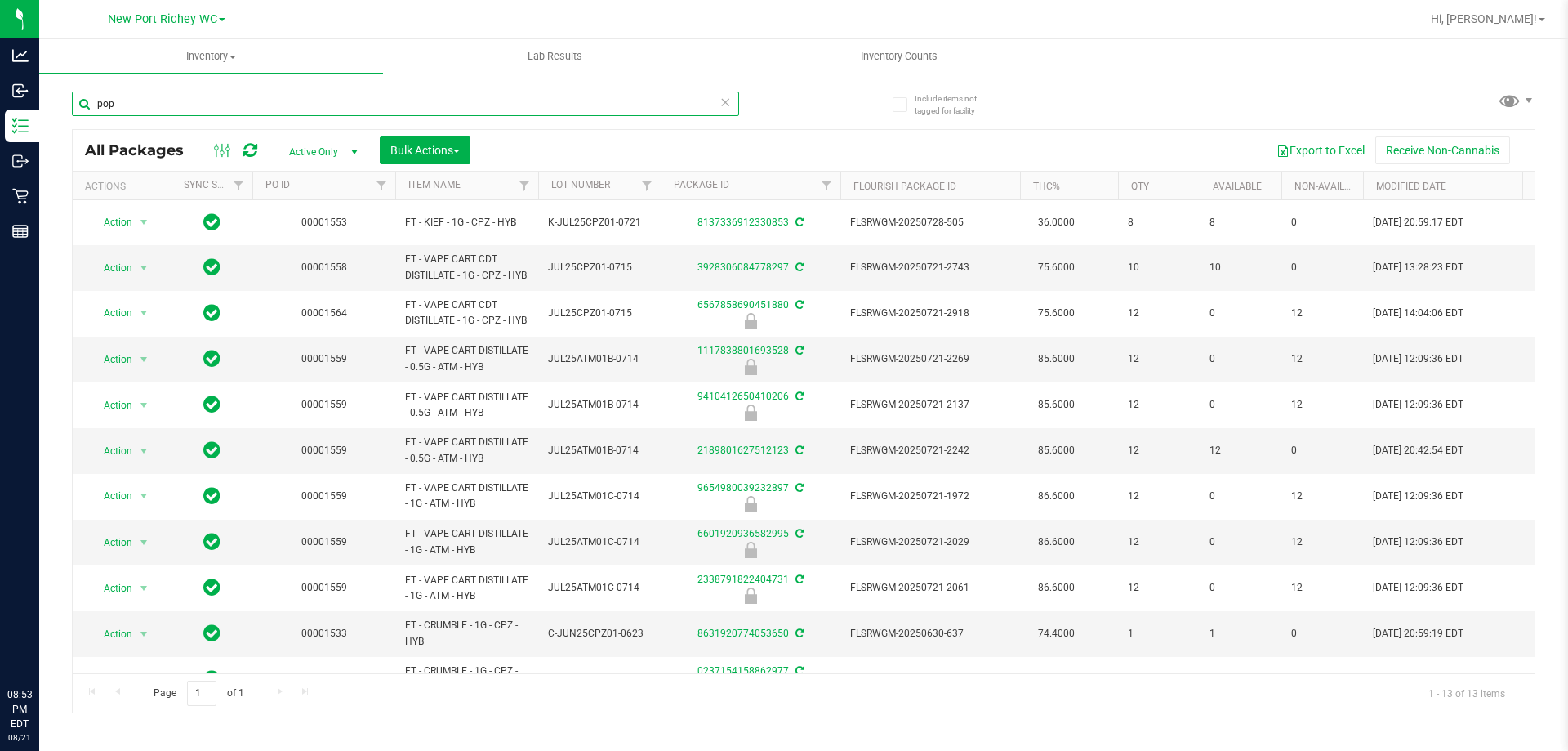
type input "pop"
